Goal: Task Accomplishment & Management: Complete application form

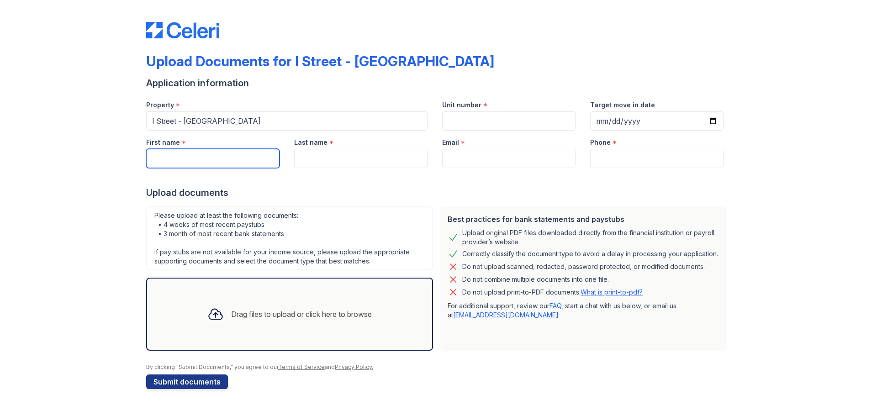
click at [173, 157] on input "First name" at bounding box center [212, 158] width 133 height 19
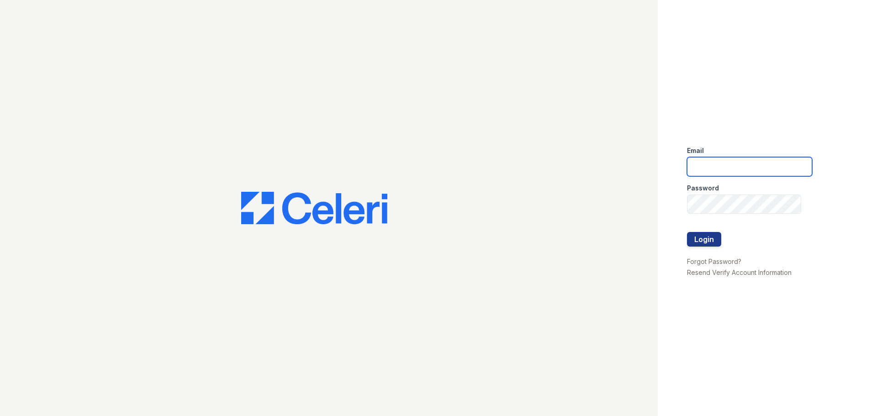
click at [703, 164] on input "email" at bounding box center [749, 166] width 125 height 19
type input "[PERSON_NAME][EMAIL_ADDRESS][DOMAIN_NAME]"
click at [704, 240] on button "Login" at bounding box center [704, 239] width 34 height 15
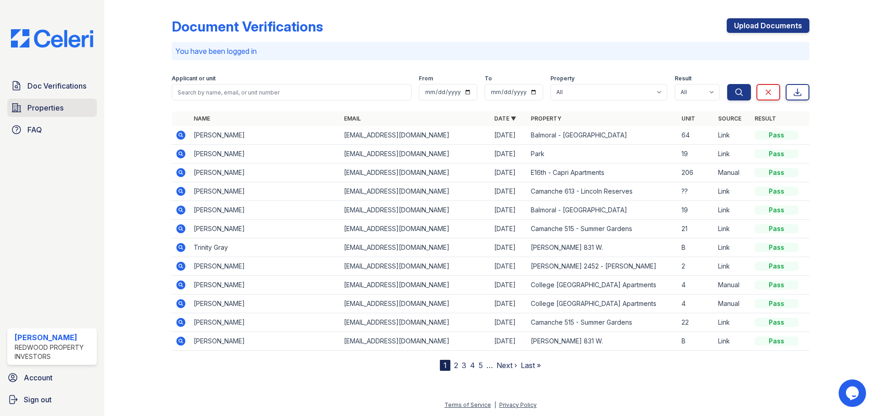
click at [37, 110] on span "Properties" at bounding box center [45, 107] width 36 height 11
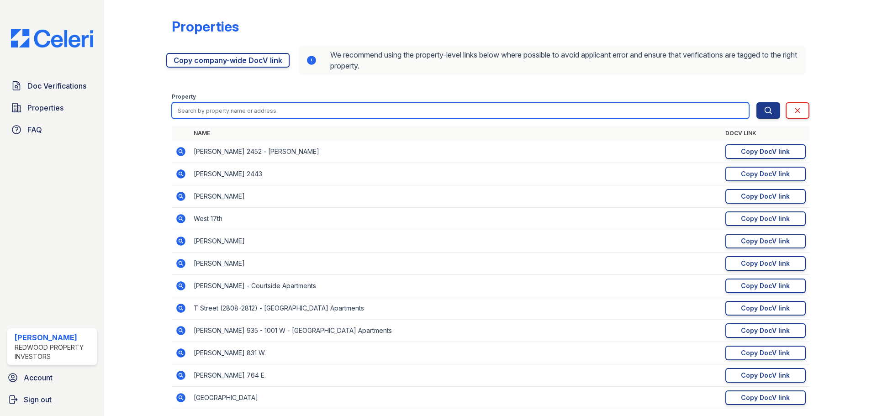
click at [326, 113] on input "search" at bounding box center [461, 110] width 578 height 16
type input "glendora"
click at [757, 102] on button "Search" at bounding box center [769, 110] width 24 height 16
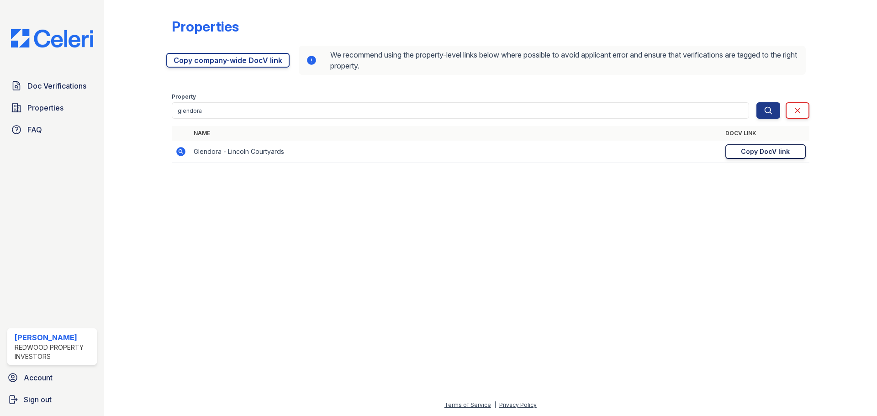
click at [764, 150] on div "Copy DocV link" at bounding box center [765, 151] width 49 height 9
click at [763, 152] on div "Copy DocV link" at bounding box center [765, 151] width 49 height 9
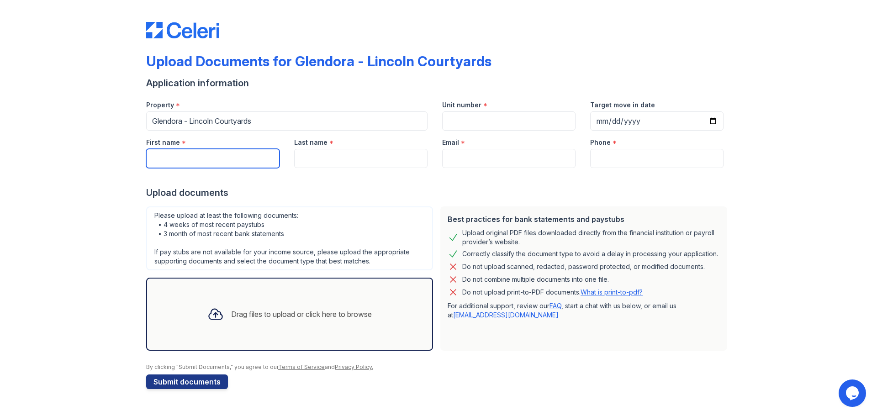
click at [155, 156] on input "First name" at bounding box center [212, 158] width 133 height 19
type input "Emiliano"
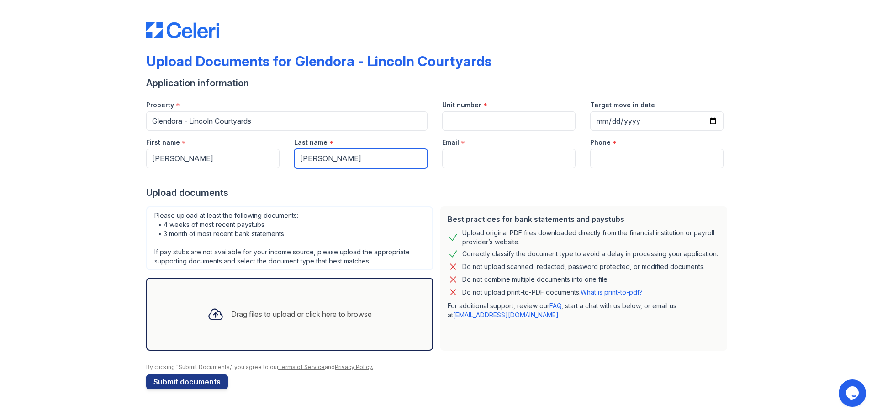
type input "Gonzalez"
paste input "Emilianokg2020@gmail.com"
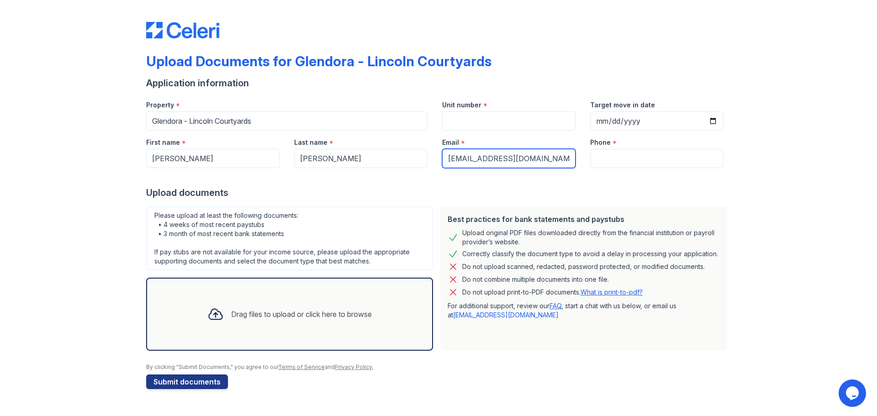
type input "Emilianokg2020@gmail.com"
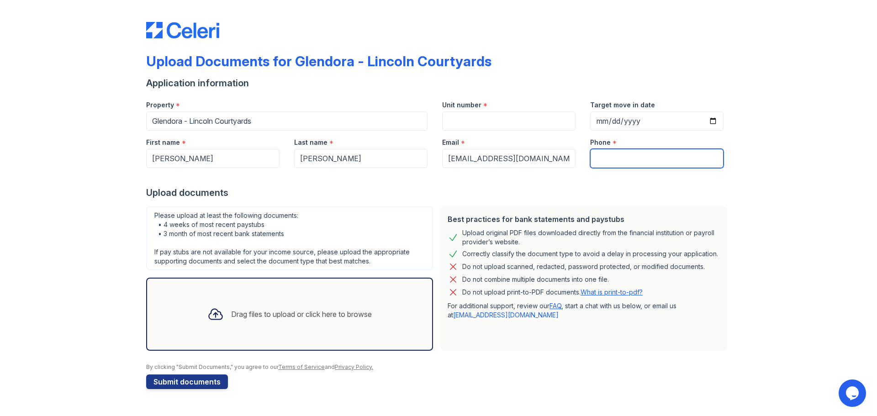
paste input "(209) 451-7874"
type input "(209) 451-7874"
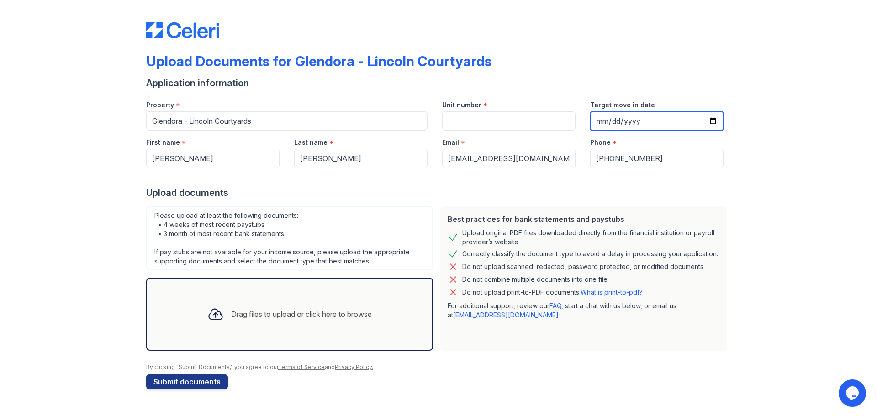
click at [714, 122] on input "Target move in date" at bounding box center [656, 120] width 133 height 19
type input "2025-09-05"
click at [787, 188] on div "Upload Documents for Glendora - Lincoln Courtyards Application information Prop…" at bounding box center [439, 204] width 848 height 408
click at [256, 305] on div "Drag files to upload or click here to browse" at bounding box center [289, 314] width 179 height 31
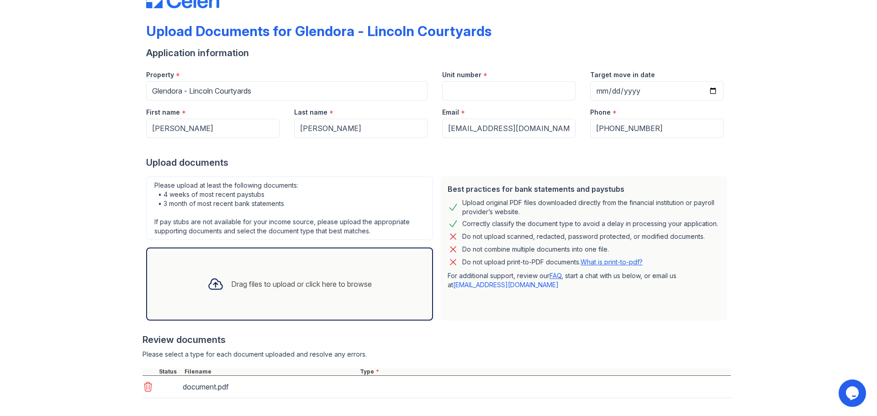
scroll to position [74, 0]
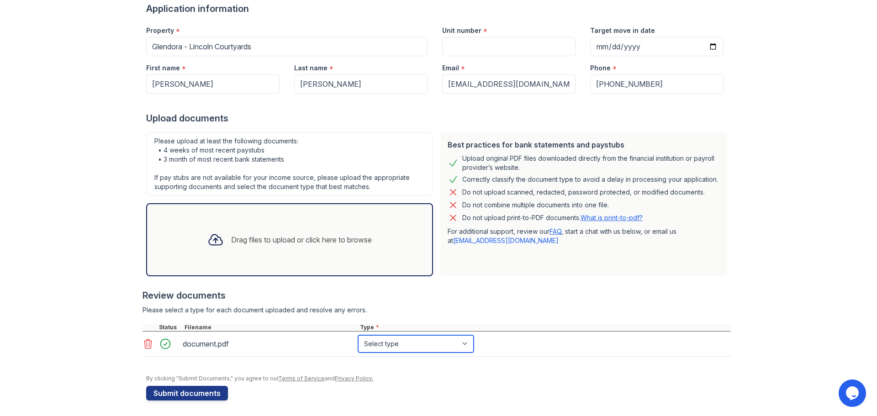
click at [424, 350] on select "Select type Paystub Bank Statement Offer Letter Tax Documents Benefit Award Let…" at bounding box center [416, 343] width 116 height 17
select select "bank_statement"
click at [358, 335] on select "Select type Paystub Bank Statement Offer Letter Tax Documents Benefit Award Let…" at bounding box center [416, 343] width 116 height 17
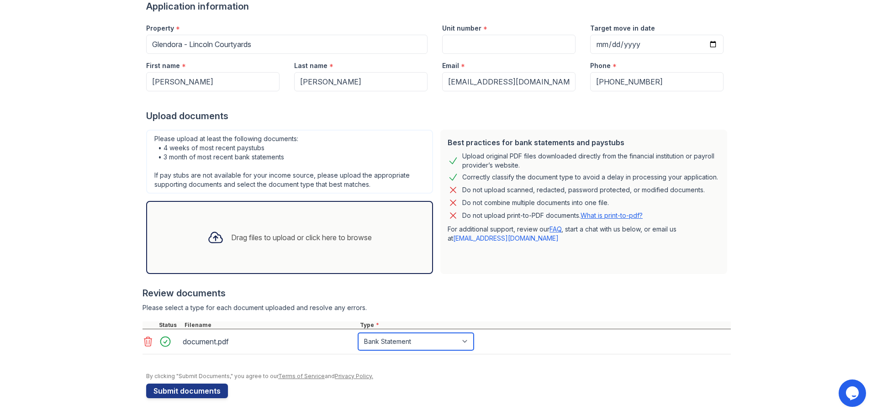
scroll to position [77, 0]
click at [171, 395] on button "Submit documents" at bounding box center [187, 390] width 82 height 15
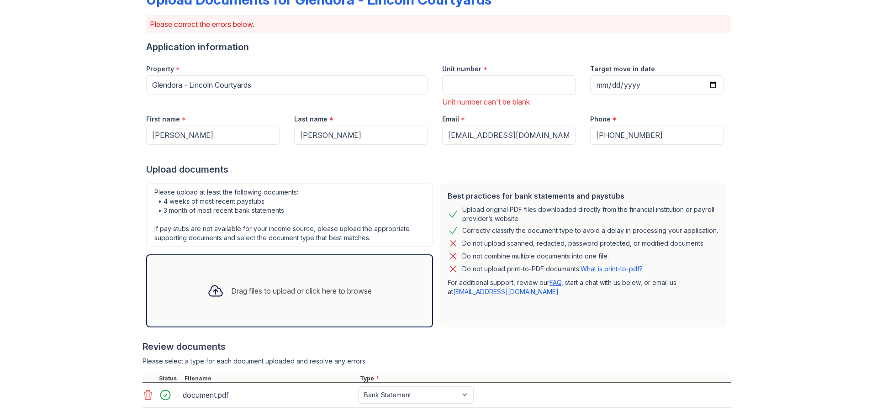
scroll to position [53, 0]
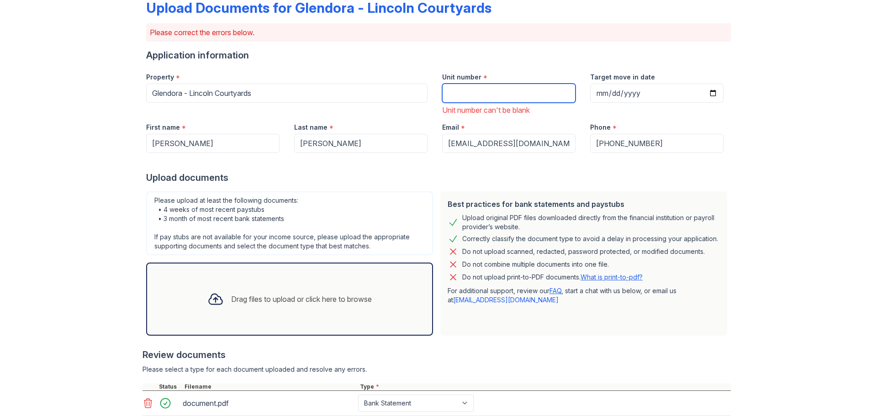
click at [471, 88] on input "Unit number" at bounding box center [508, 93] width 133 height 19
type input "43"
click at [757, 254] on div "Upload Documents for Glendora - Lincoln Courtyards Please correct the errors be…" at bounding box center [439, 227] width 848 height 561
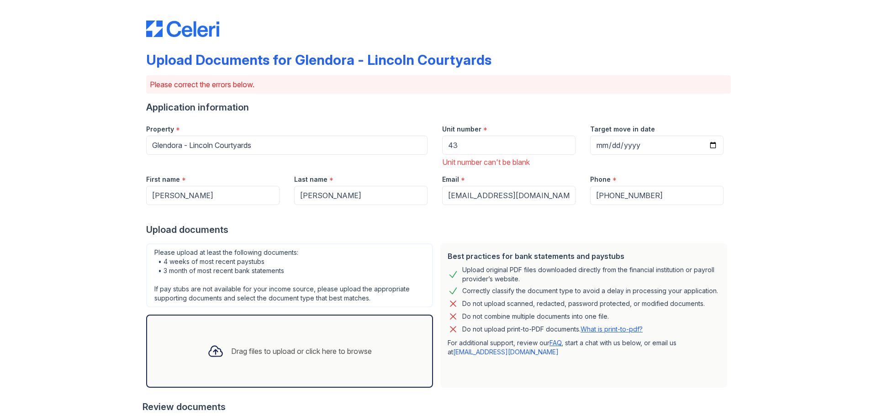
scroll to position [0, 0]
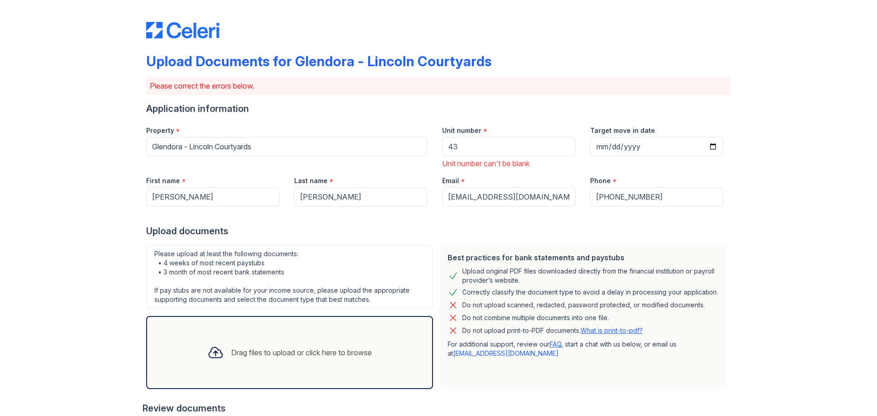
click at [786, 270] on div "Upload Documents for Glendora - Lincoln Courtyards Please correct the errors be…" at bounding box center [439, 280] width 848 height 561
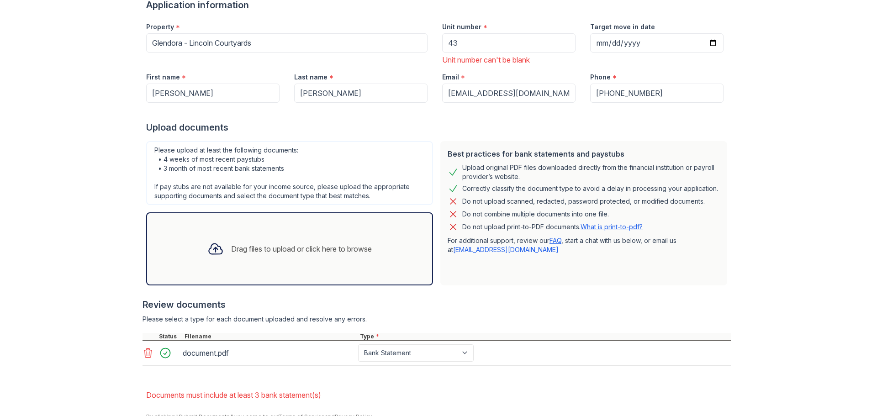
scroll to position [145, 0]
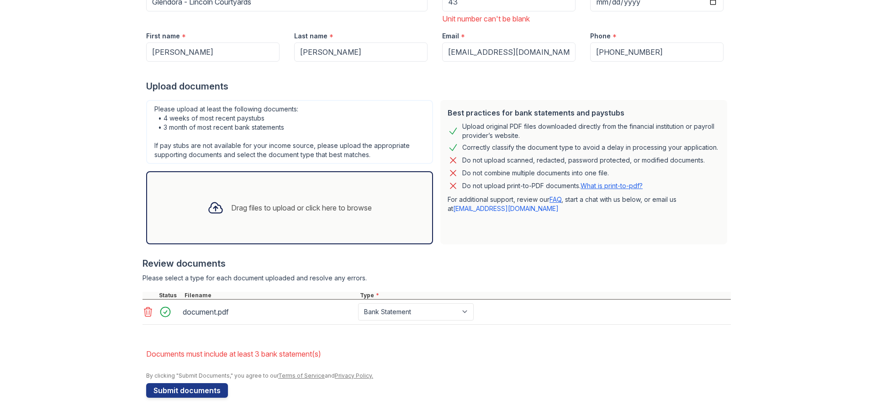
click at [231, 205] on div "Drag files to upload or click here to browse" at bounding box center [301, 207] width 141 height 11
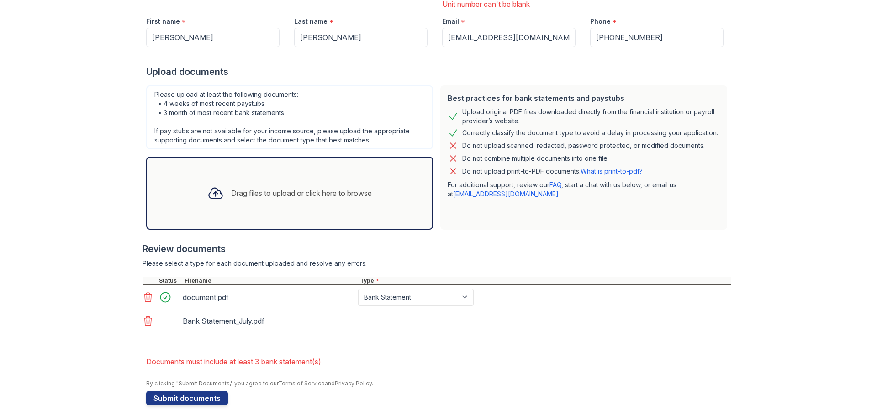
scroll to position [167, 0]
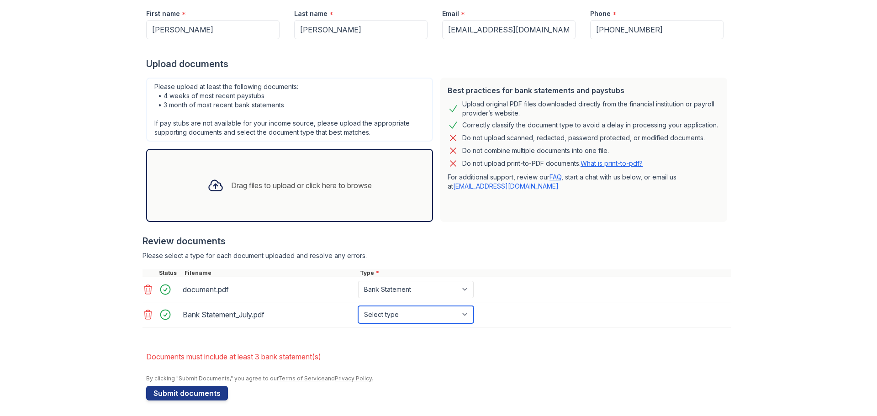
click at [456, 317] on select "Select type Paystub Bank Statement Offer Letter Tax Documents Benefit Award Let…" at bounding box center [416, 314] width 116 height 17
select select "bank_statement"
click at [358, 306] on select "Select type Paystub Bank Statement Offer Letter Tax Documents Benefit Award Let…" at bounding box center [416, 314] width 116 height 17
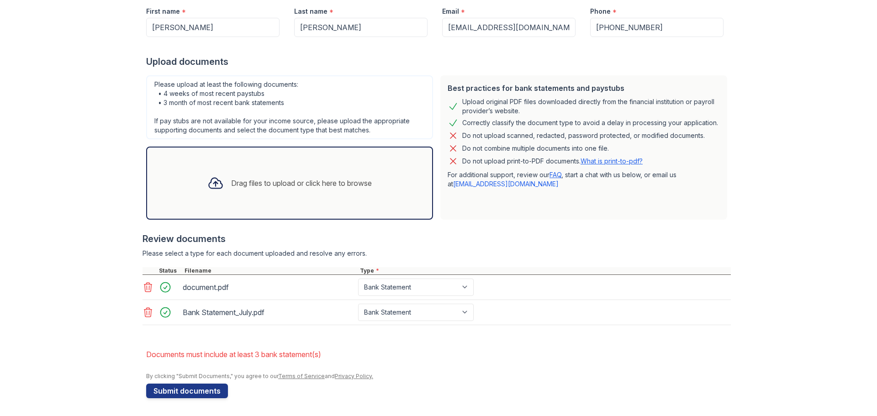
scroll to position [170, 0]
click at [265, 160] on div "Drag files to upload or click here to browse" at bounding box center [289, 182] width 287 height 73
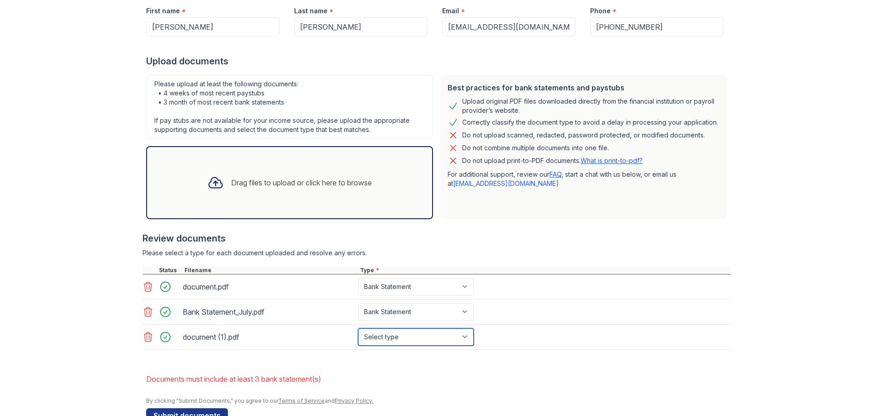
click at [416, 338] on select "Select type Paystub Bank Statement Offer Letter Tax Documents Benefit Award Let…" at bounding box center [416, 337] width 116 height 17
select select "bank_statement"
click at [358, 329] on select "Select type Paystub Bank Statement Offer Letter Tax Documents Benefit Award Let…" at bounding box center [416, 337] width 116 height 17
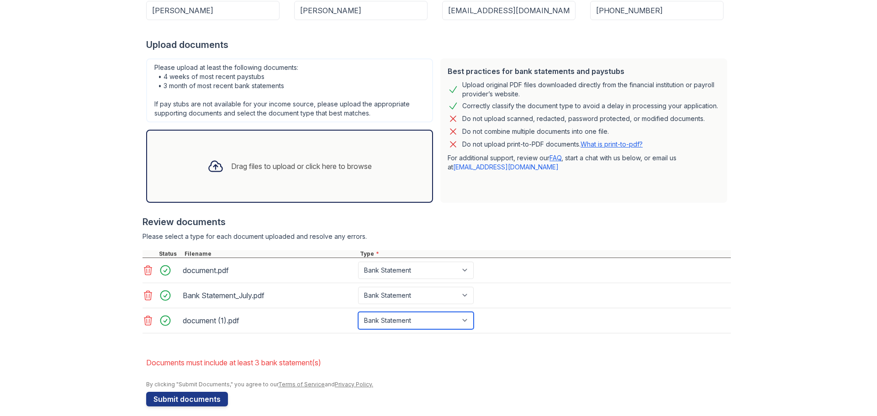
scroll to position [195, 0]
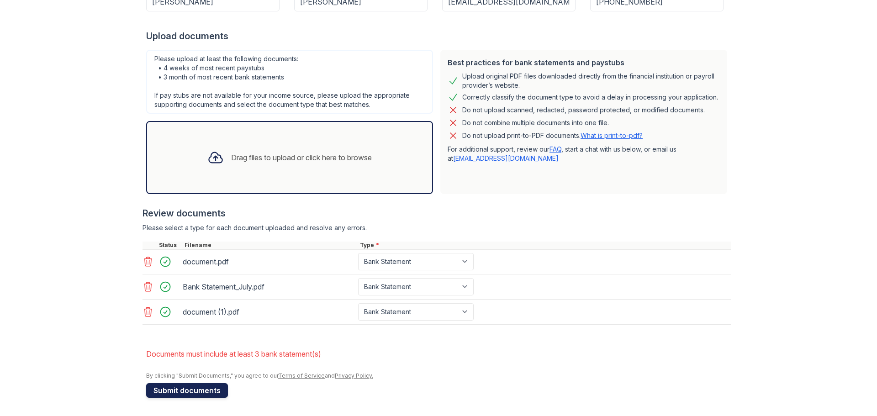
click at [166, 393] on button "Submit documents" at bounding box center [187, 390] width 82 height 15
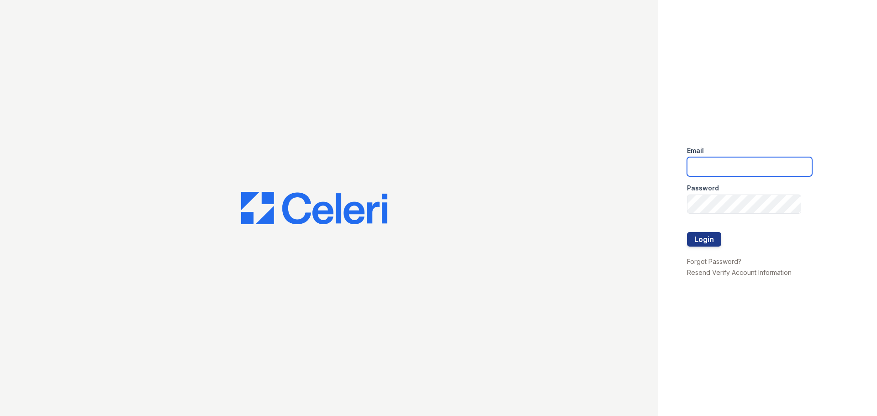
click at [733, 159] on input "email" at bounding box center [749, 166] width 125 height 19
type input "[PERSON_NAME][EMAIL_ADDRESS][DOMAIN_NAME]"
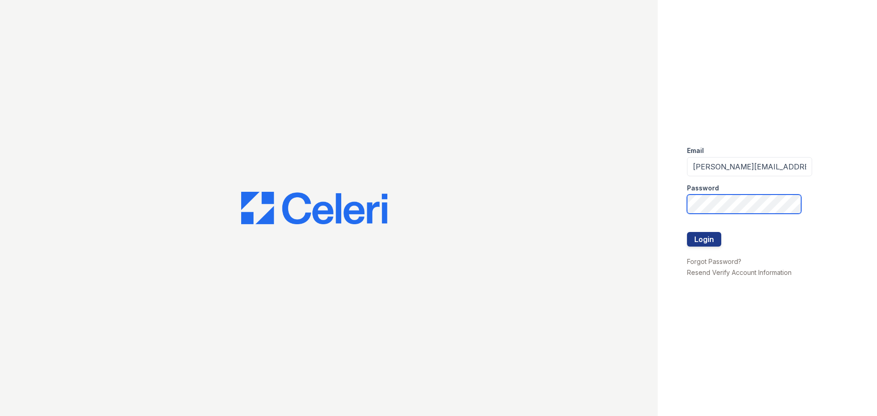
click at [687, 232] on button "Login" at bounding box center [704, 239] width 34 height 15
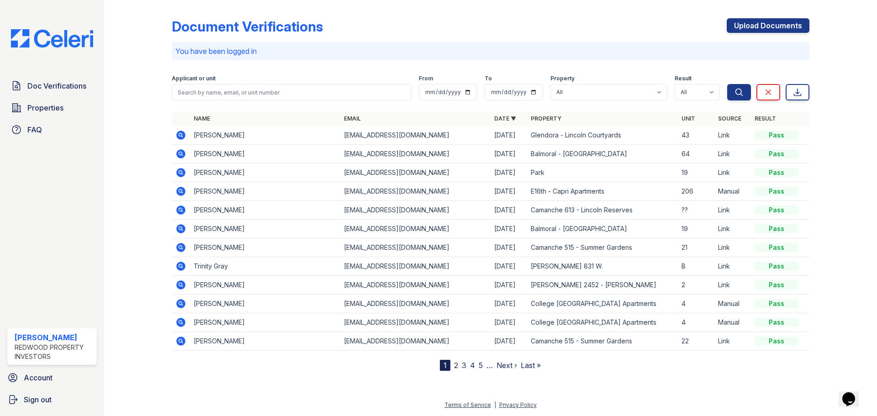
click at [180, 134] on icon at bounding box center [180, 134] width 2 height 2
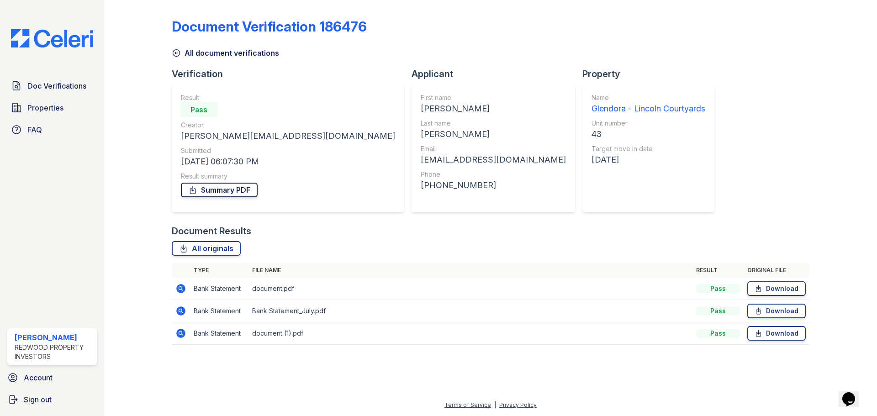
click at [226, 194] on link "Summary PDF" at bounding box center [219, 190] width 77 height 15
